Goal: Task Accomplishment & Management: Use online tool/utility

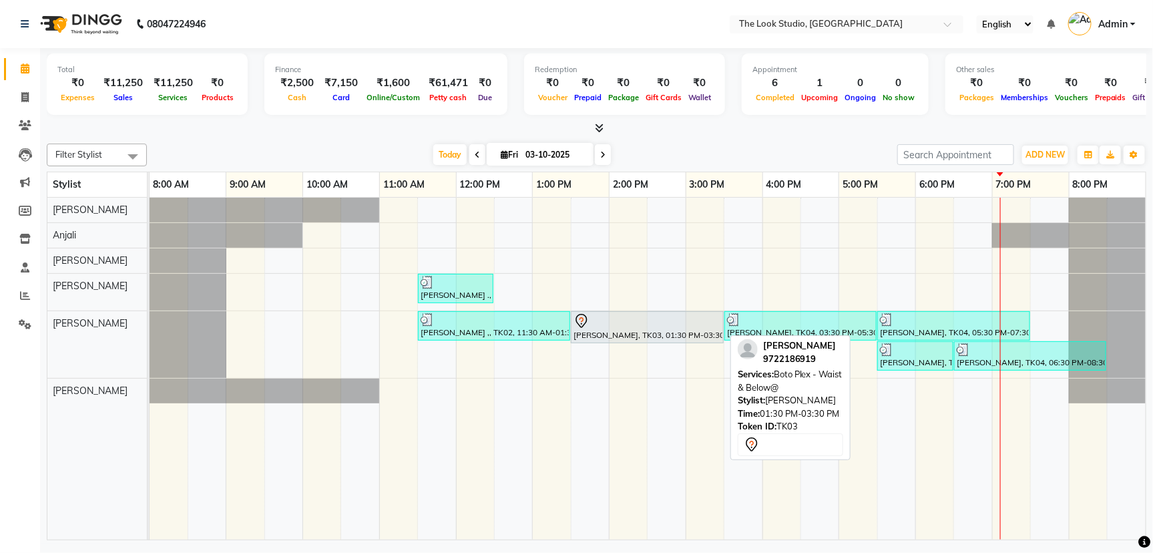
click at [646, 322] on div at bounding box center [647, 321] width 148 height 16
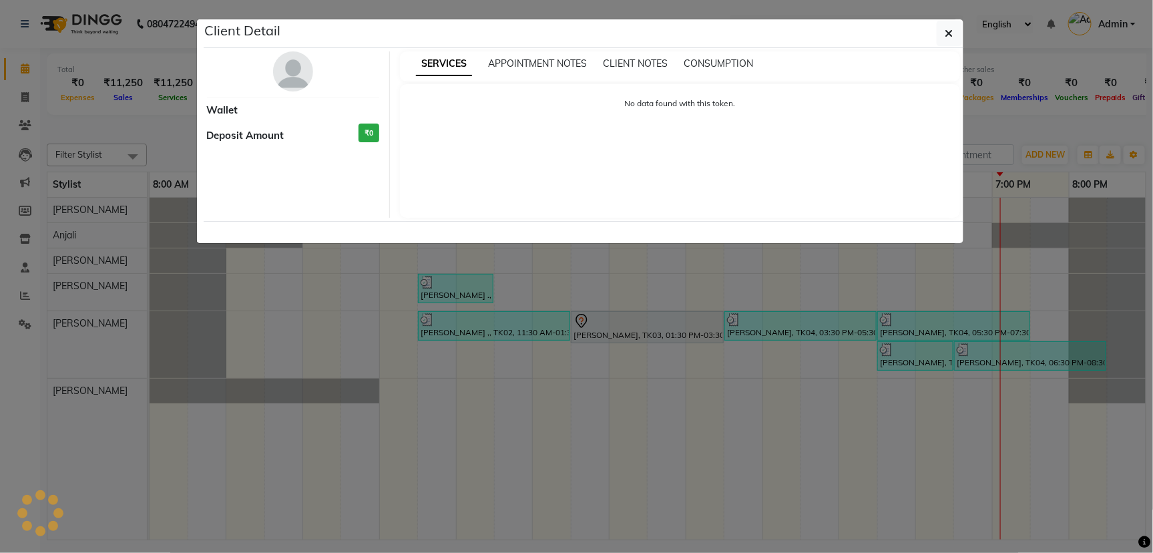
select select "7"
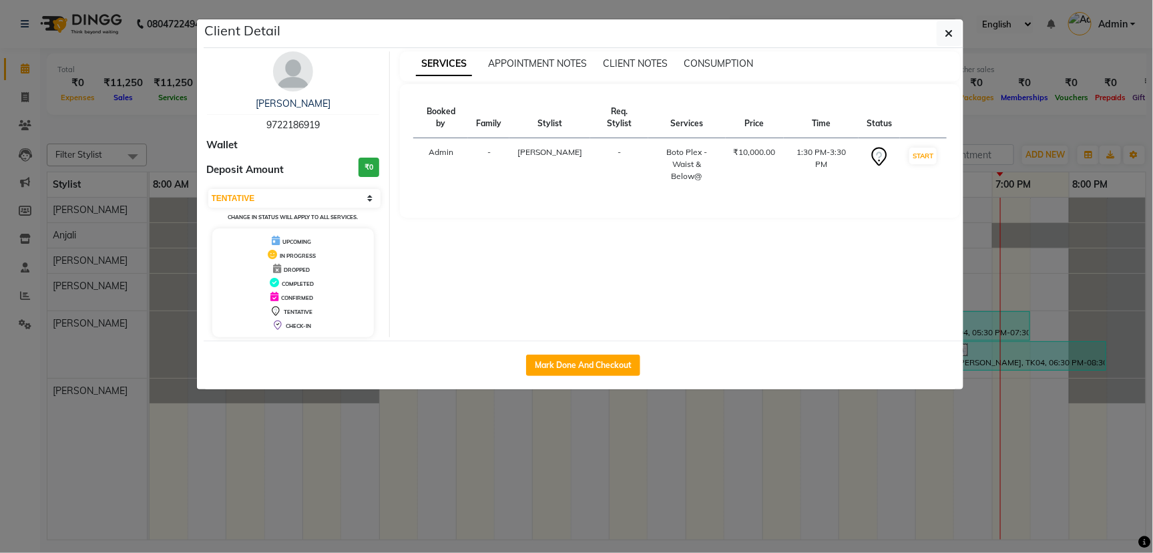
click at [585, 352] on div "Mark Done And Checkout" at bounding box center [584, 364] width 760 height 49
click at [618, 364] on button "Mark Done And Checkout" at bounding box center [583, 365] width 114 height 21
select select "6149"
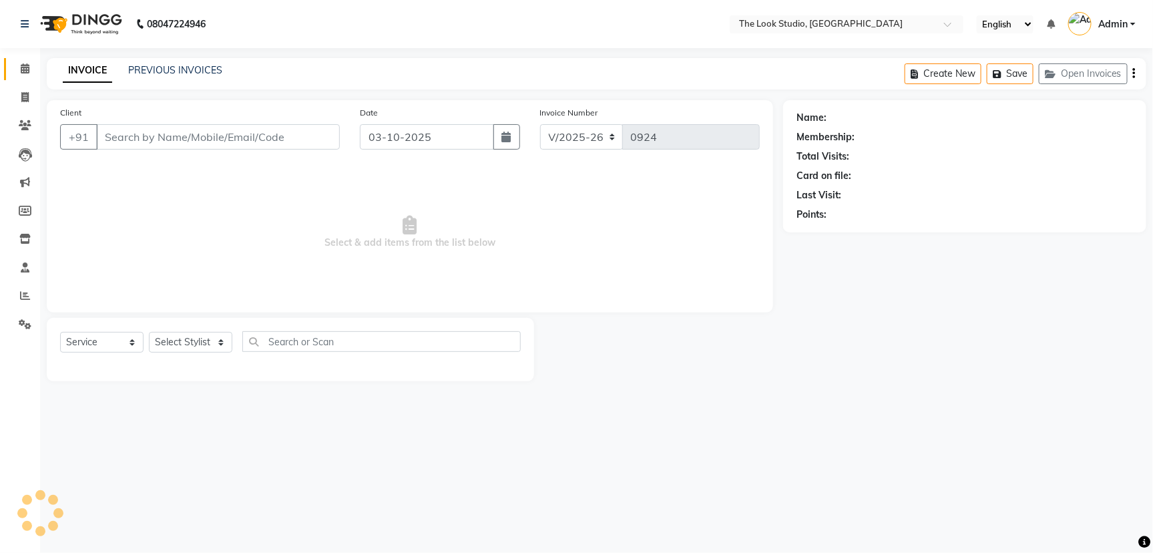
select select "product"
type input "9722186919"
select select "45010"
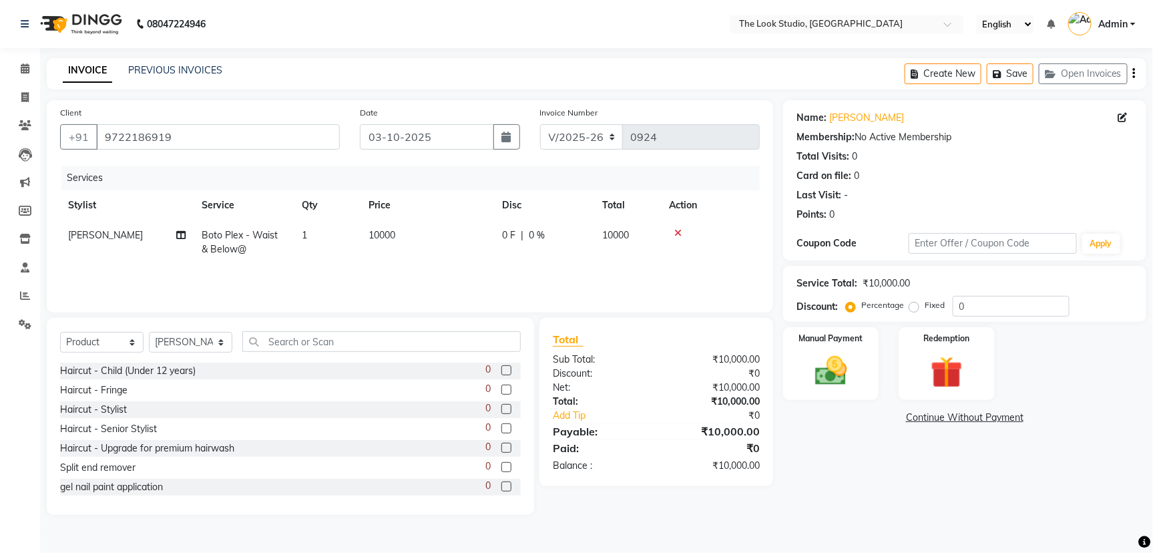
click at [511, 237] on span "0 F" at bounding box center [508, 235] width 13 height 14
select select "45010"
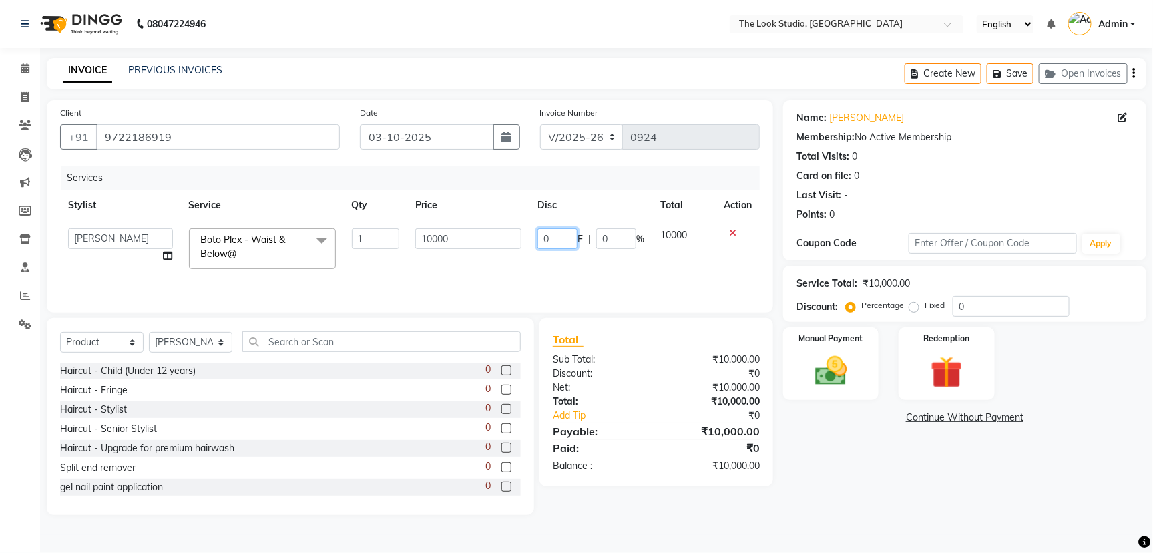
click at [561, 230] on input "0" at bounding box center [557, 238] width 40 height 21
type input "5500"
click at [575, 266] on div "Services Stylist Service Qty Price Disc Total Action [PERSON_NAME] [PERSON_NAME…" at bounding box center [410, 233] width 700 height 134
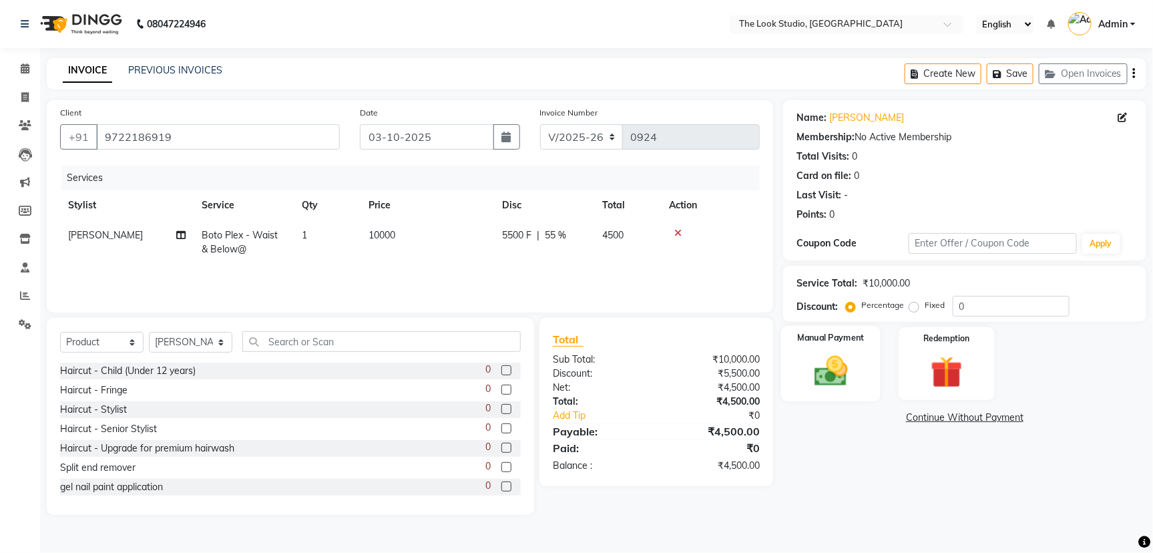
click at [830, 383] on img at bounding box center [831, 371] width 54 height 38
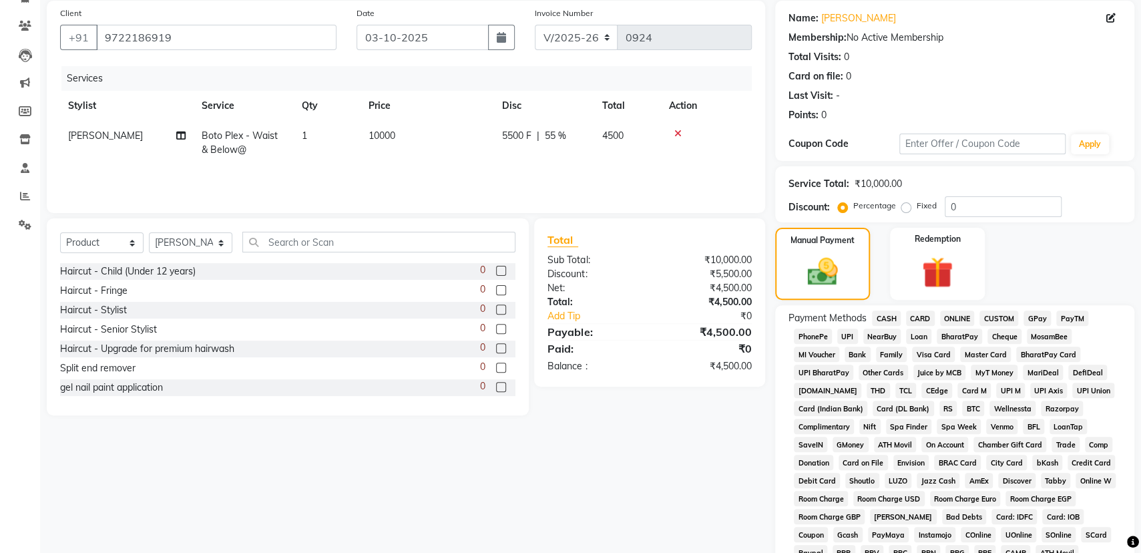
scroll to position [111, 0]
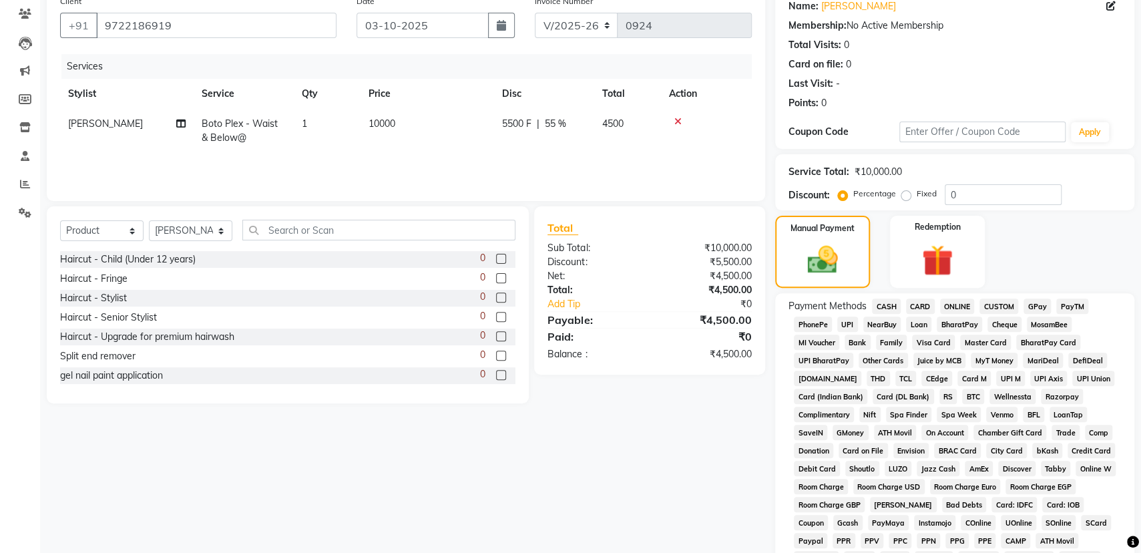
click at [851, 318] on span "UPI" at bounding box center [847, 323] width 21 height 15
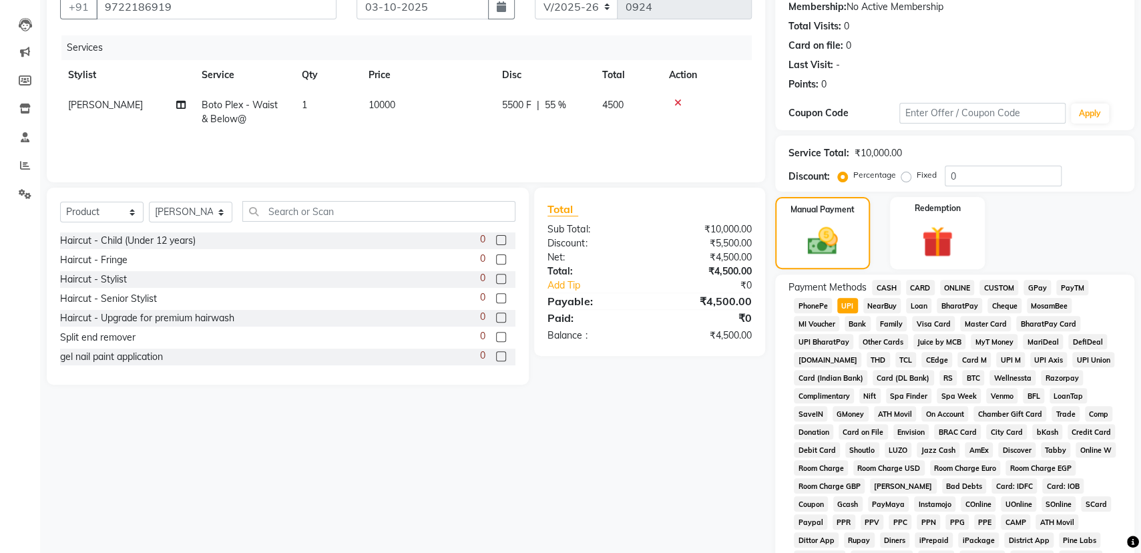
scroll to position [53, 0]
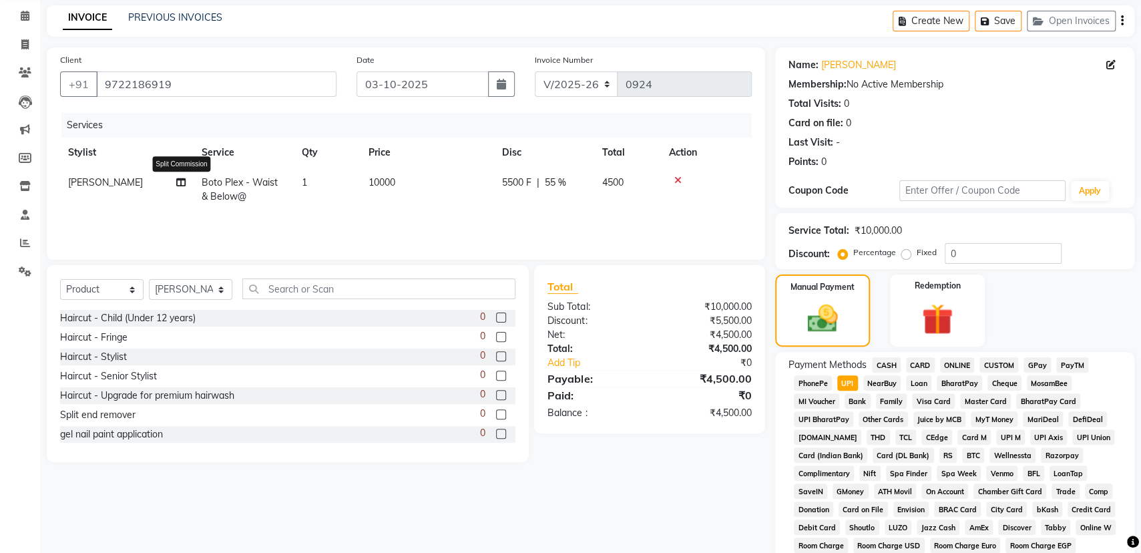
click at [184, 179] on icon at bounding box center [180, 182] width 9 height 9
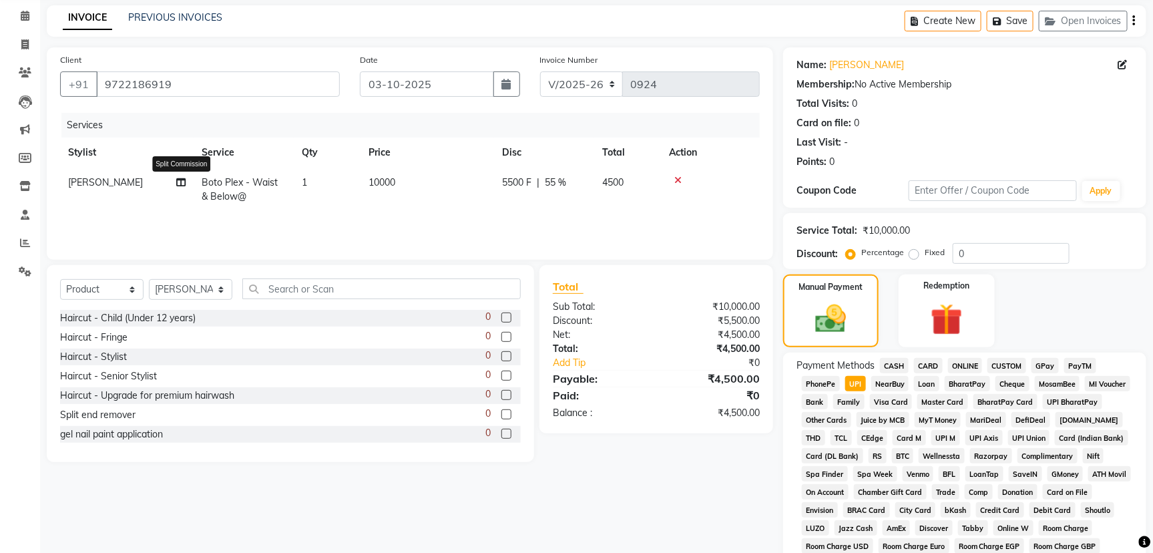
select select "45010"
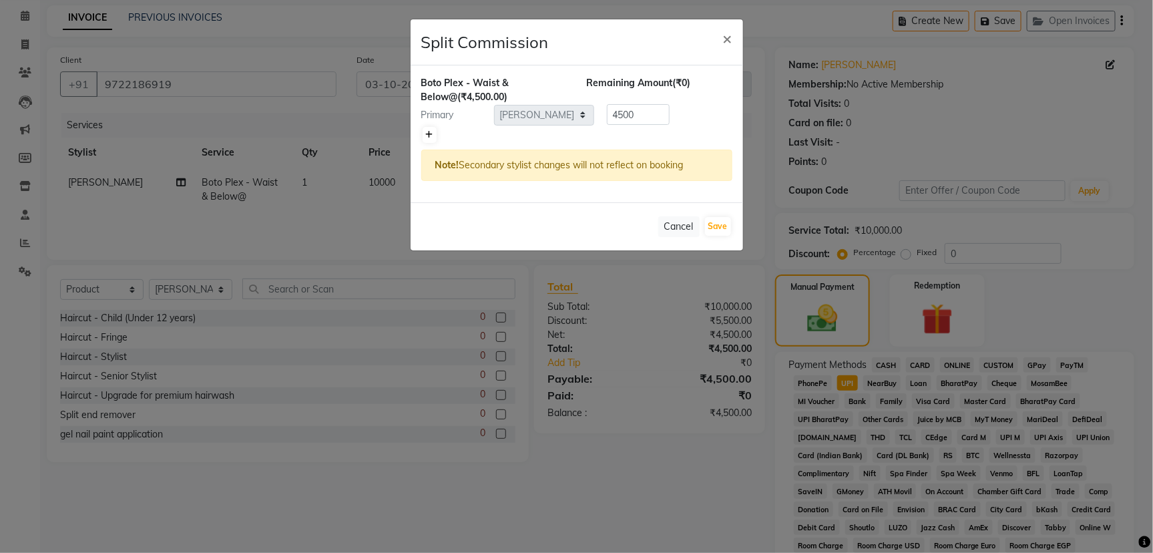
click at [426, 136] on icon at bounding box center [429, 135] width 7 height 8
type input "2250"
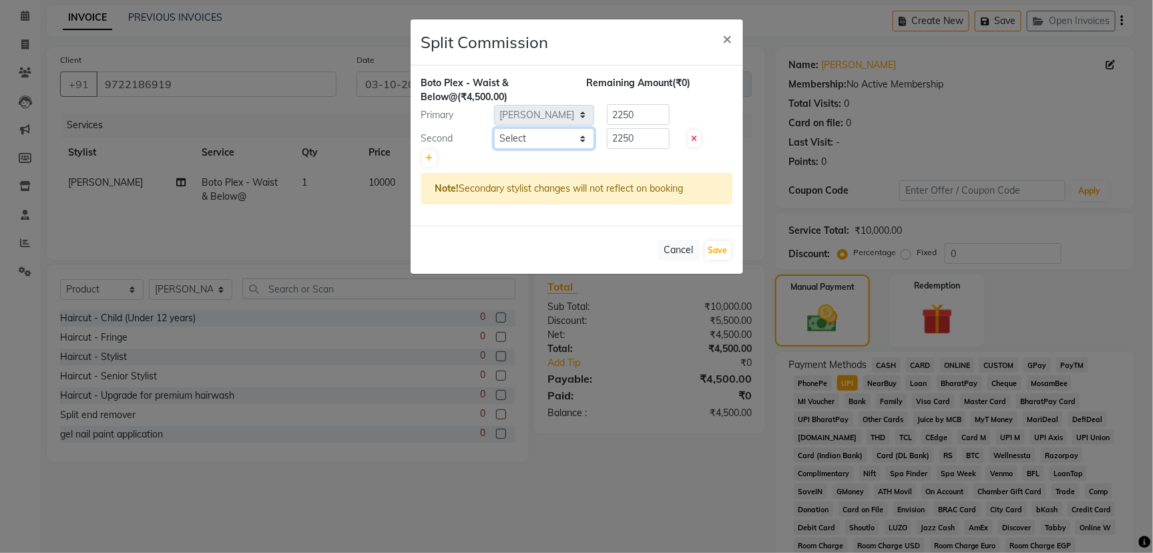
click at [541, 138] on select "Select [PERSON_NAME] [PERSON_NAME] [PERSON_NAME] [PERSON_NAME] [PERSON_NAME] [P…" at bounding box center [544, 138] width 100 height 21
select select "84084"
click at [494, 128] on select "Select [PERSON_NAME] [PERSON_NAME] [PERSON_NAME] [PERSON_NAME] [PERSON_NAME] [P…" at bounding box center [544, 138] width 100 height 21
click at [647, 138] on input "2250" at bounding box center [638, 138] width 63 height 21
type input "2"
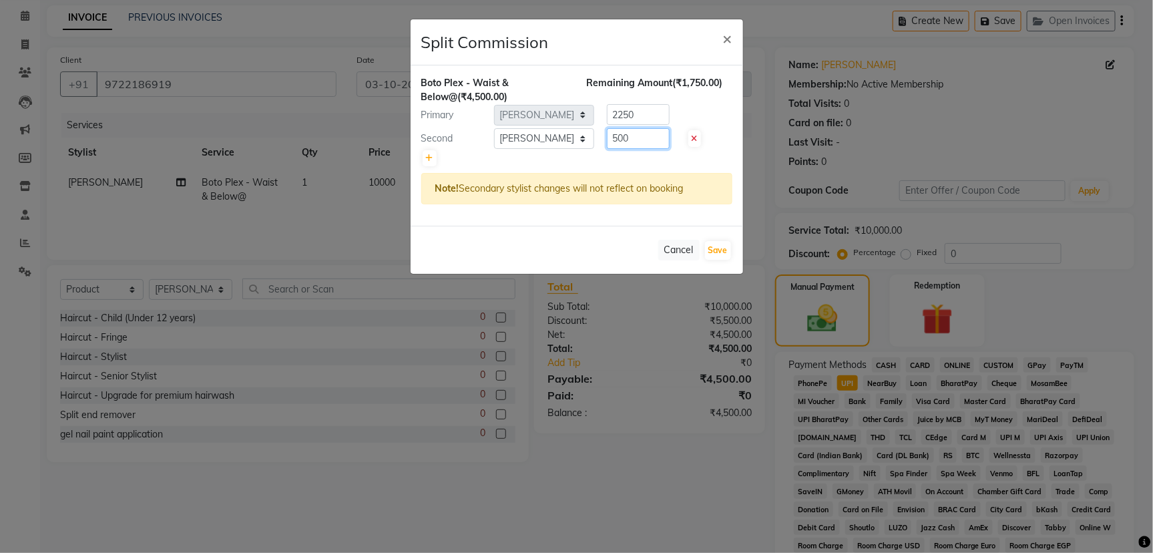
type input "500"
click at [646, 105] on input "2250" at bounding box center [638, 114] width 63 height 21
type input "2"
type input "4000"
click at [716, 248] on button "Save" at bounding box center [718, 250] width 26 height 19
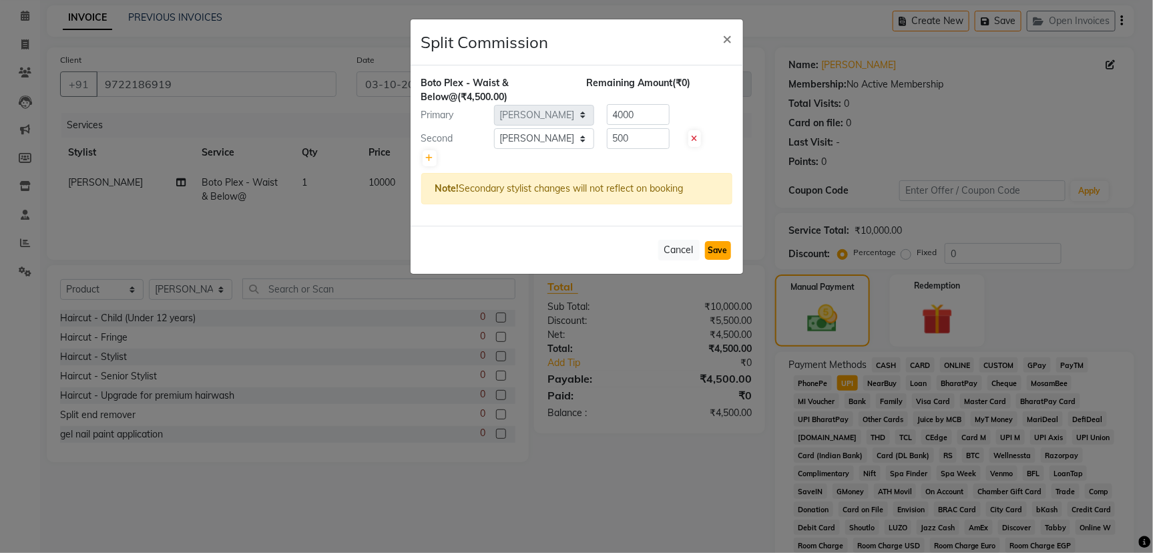
select select "Select"
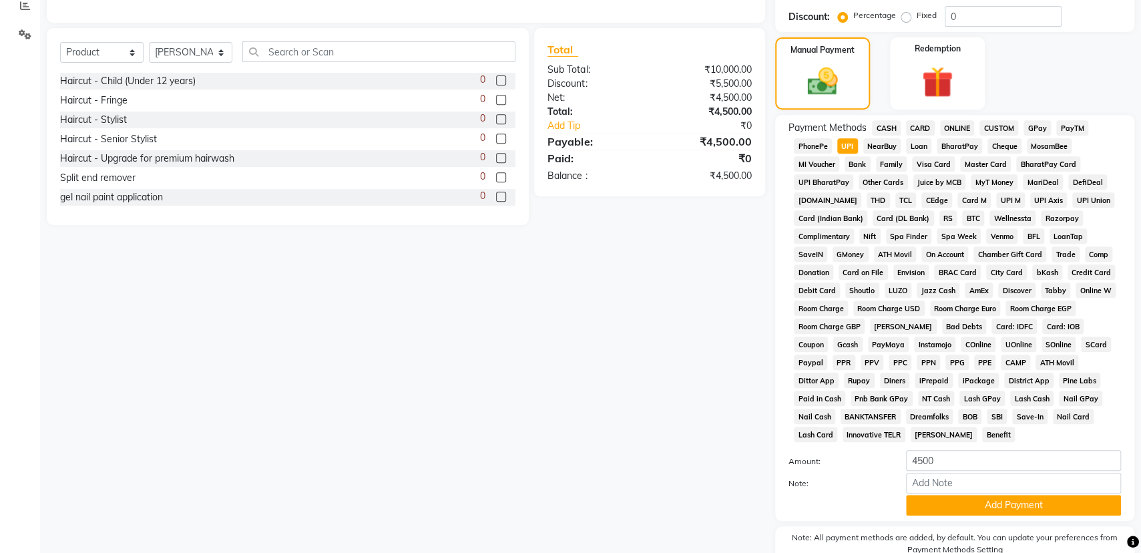
scroll to position [355, 0]
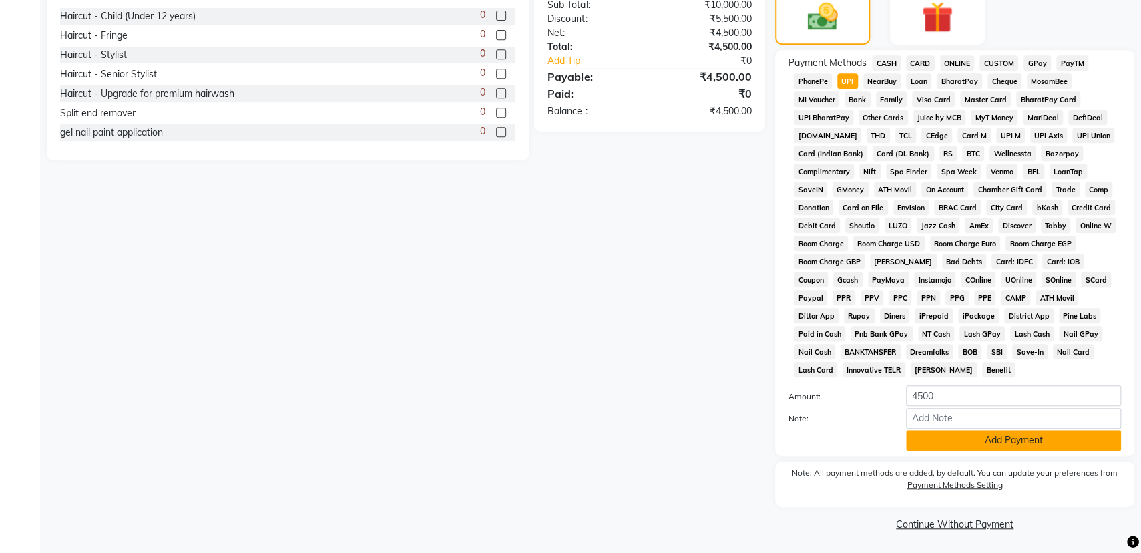
click at [962, 447] on button "Add Payment" at bounding box center [1013, 440] width 215 height 21
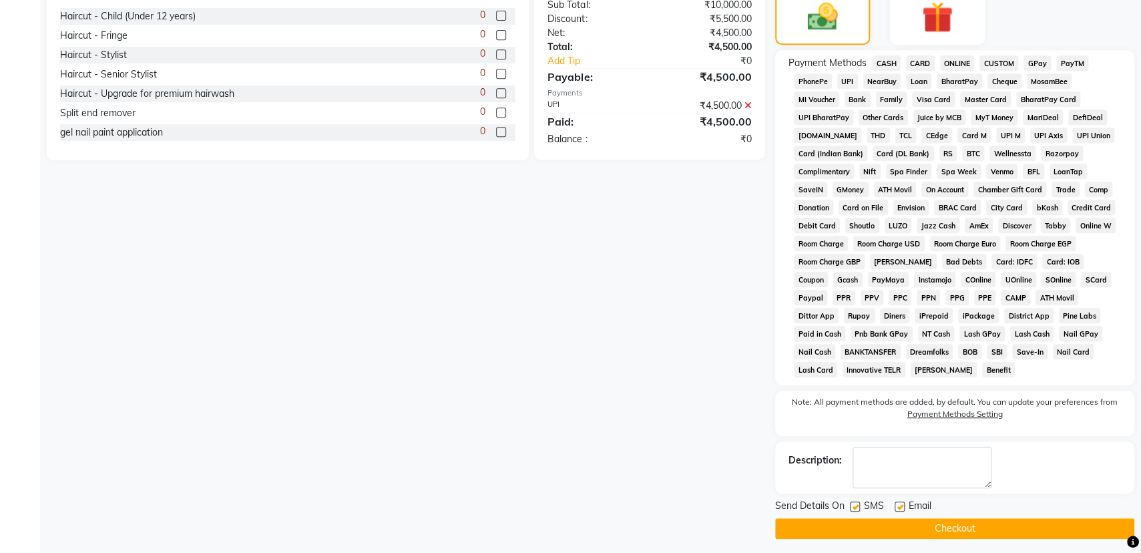
click at [898, 503] on label at bounding box center [900, 506] width 10 height 10
click at [898, 503] on input "checkbox" at bounding box center [899, 507] width 9 height 9
checkbox input "false"
drag, startPoint x: 873, startPoint y: 521, endPoint x: 877, endPoint y: 531, distance: 10.4
click at [873, 521] on button "Checkout" at bounding box center [954, 528] width 359 height 21
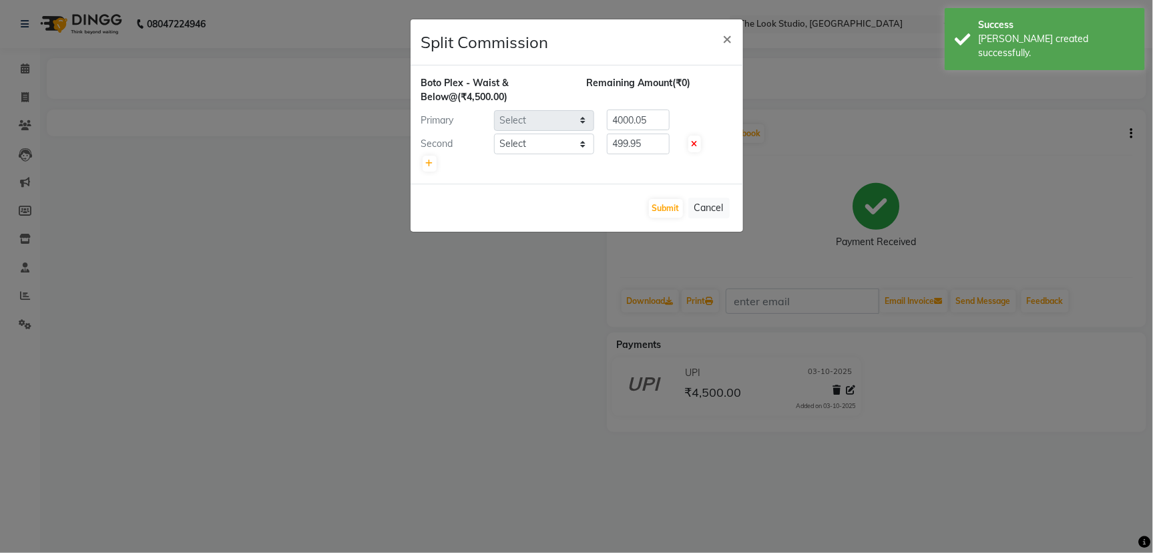
select select "45010"
select select "84084"
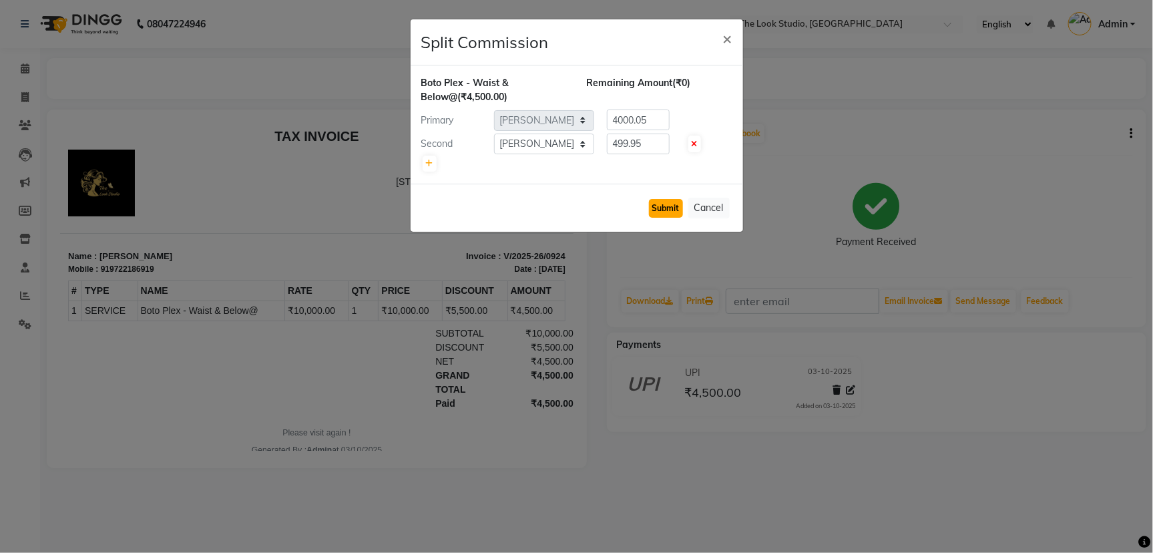
click at [666, 212] on button "Submit" at bounding box center [666, 208] width 34 height 19
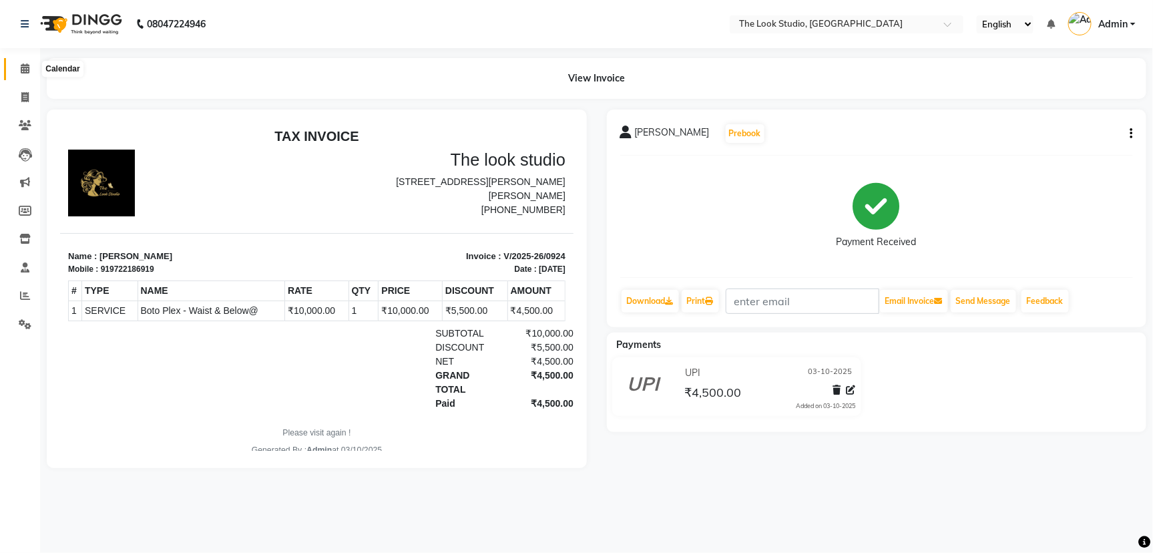
click at [21, 68] on icon at bounding box center [25, 68] width 9 height 10
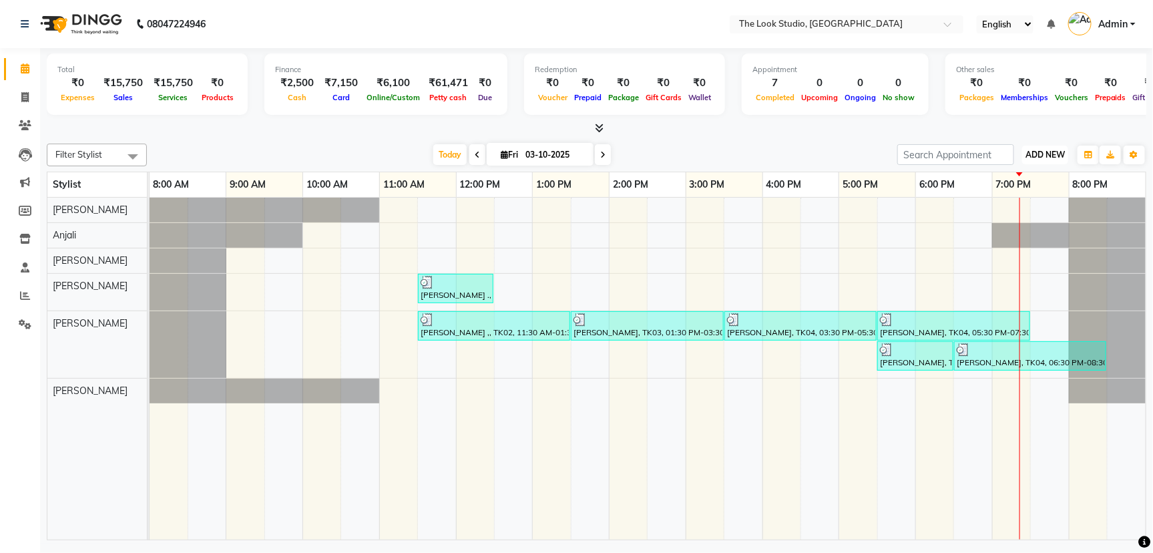
click at [1056, 156] on span "ADD NEW" at bounding box center [1044, 155] width 39 height 10
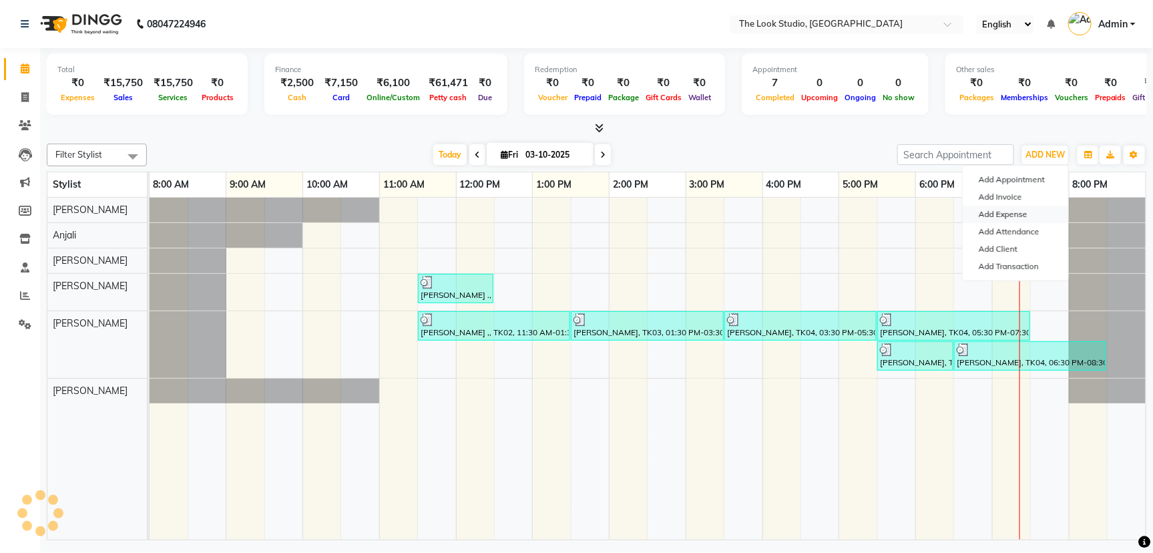
click at [1025, 209] on link "Add Expense" at bounding box center [1015, 214] width 105 height 17
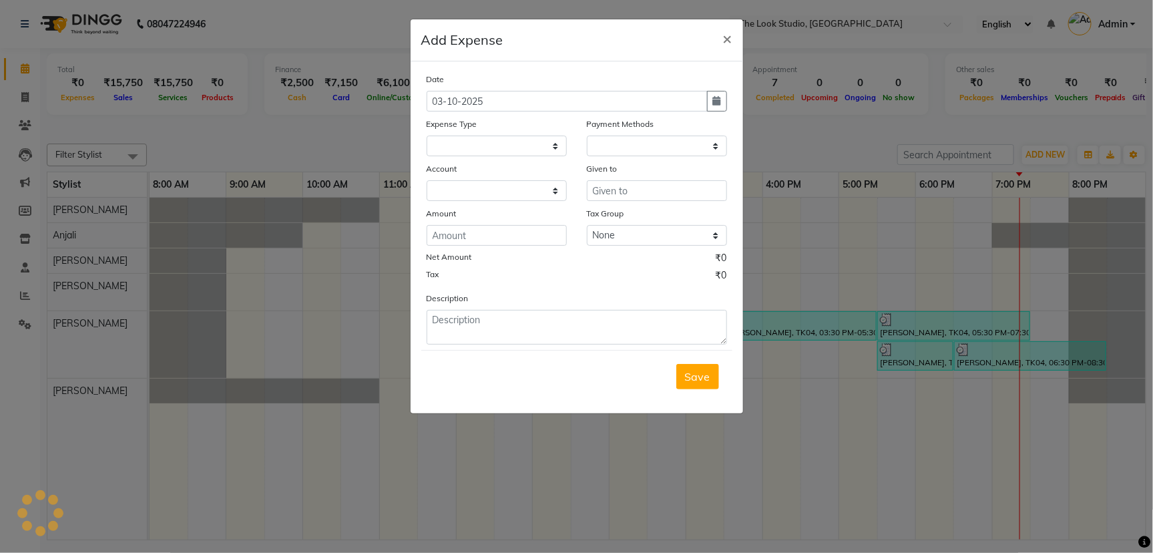
select select "1"
select select "5136"
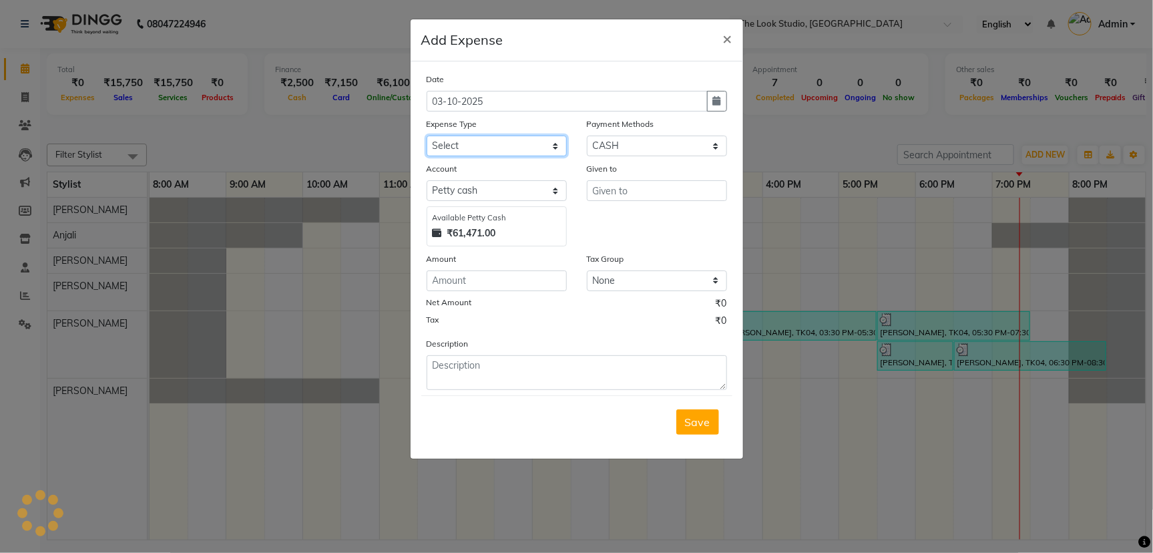
click at [509, 148] on select "Select Advance Salary Bank charges Car maintenance Cash Deposited to bank Cash …" at bounding box center [497, 146] width 140 height 21
select select "13970"
click at [427, 136] on select "Select Advance Salary Bank charges Car maintenance Cash Deposited to bank Cash …" at bounding box center [497, 146] width 140 height 21
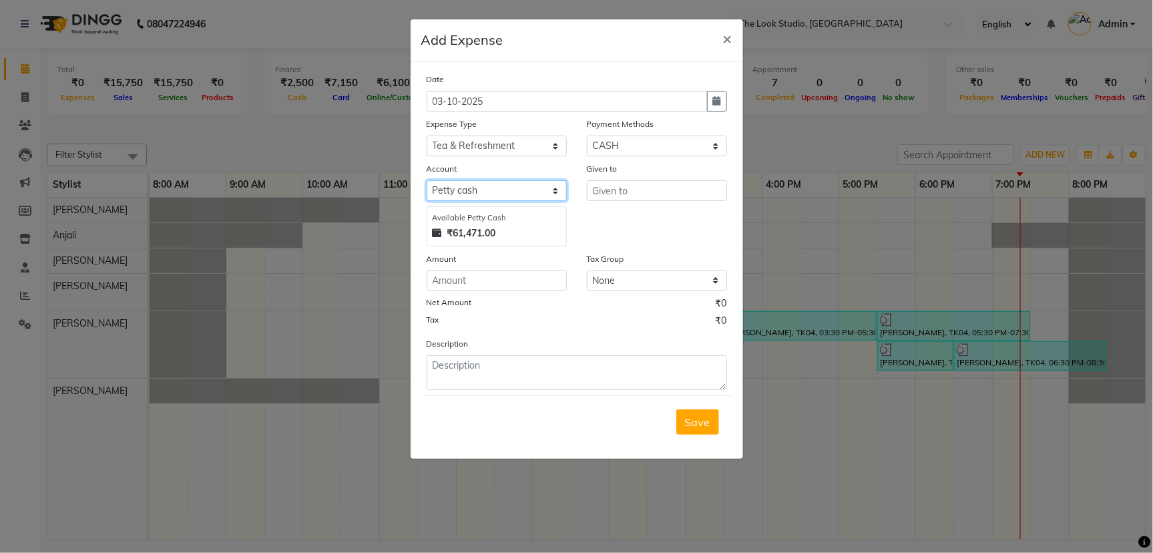
click at [512, 191] on select "Select [PERSON_NAME] cash Default account" at bounding box center [497, 190] width 140 height 21
click at [510, 278] on input "number" at bounding box center [497, 280] width 140 height 21
type input "30"
click at [674, 195] on input "text" at bounding box center [657, 190] width 140 height 21
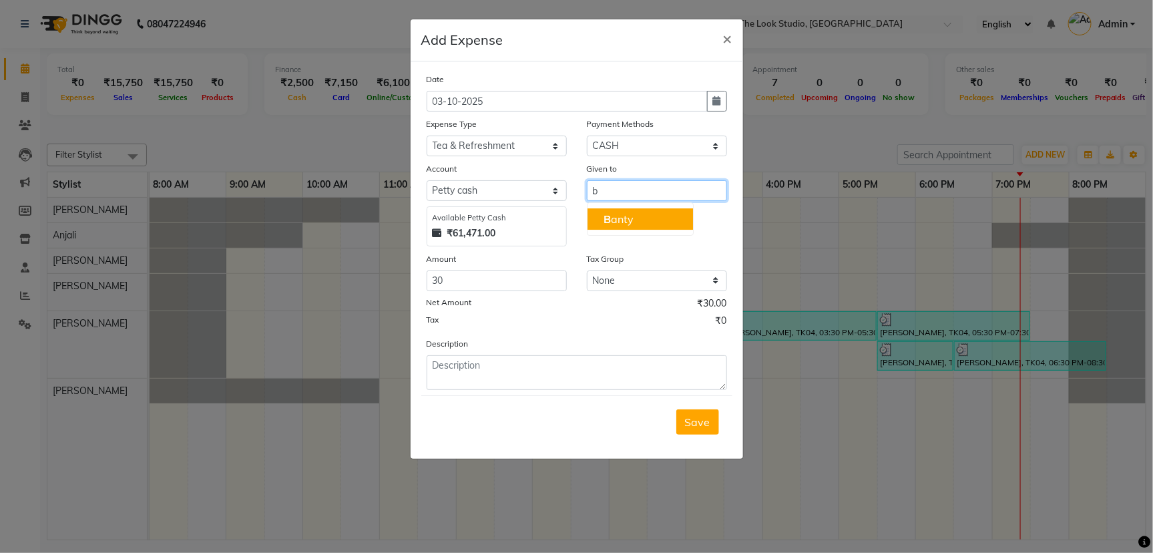
click at [627, 223] on ngb-highlight "B anty" at bounding box center [619, 218] width 30 height 13
type input "[PERSON_NAME]"
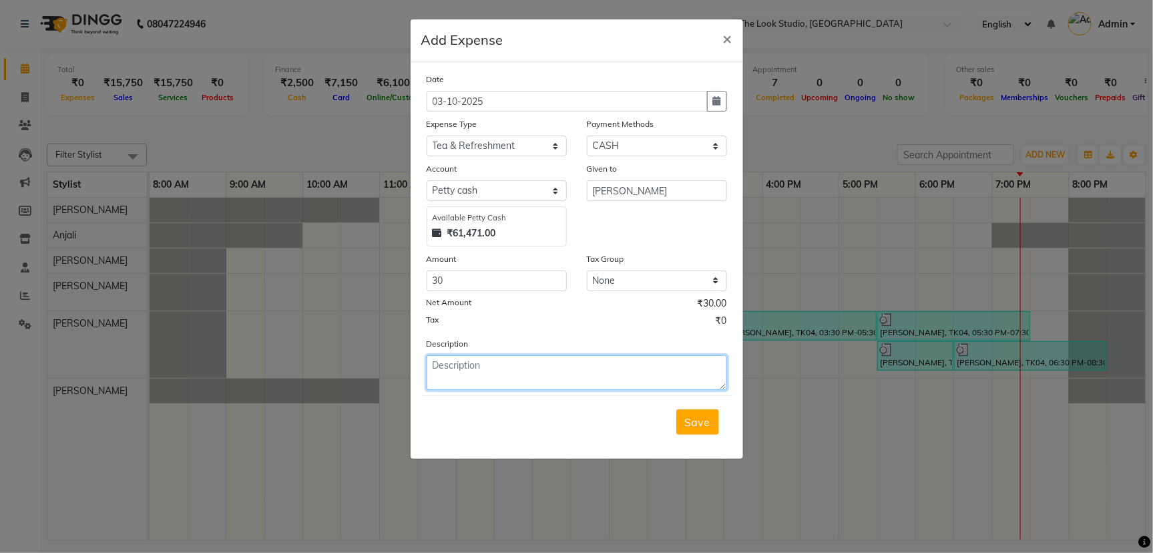
click at [553, 366] on textarea at bounding box center [577, 372] width 300 height 35
type textarea "milk"
click at [706, 423] on span "Save" at bounding box center [697, 421] width 25 height 13
